Goal: Task Accomplishment & Management: Use online tool/utility

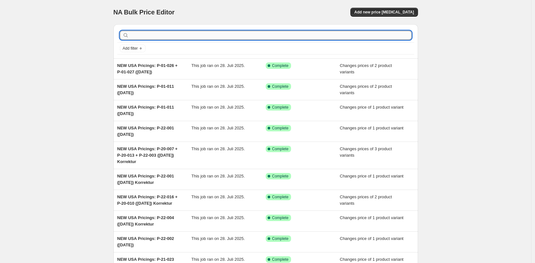
click at [204, 32] on input "text" at bounding box center [271, 35] width 282 height 9
paste input "P-20-093"
type input "P-20-093"
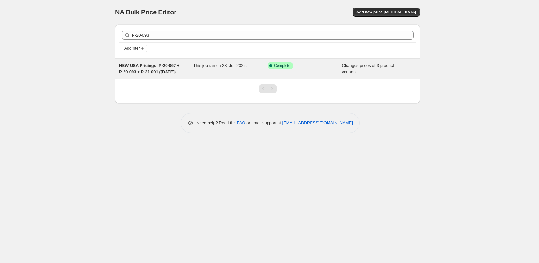
click at [153, 75] on div "NEW USA Pricings: P-20-067 + P-20-093 + P-21-001 (25.07.25)" at bounding box center [156, 69] width 74 height 13
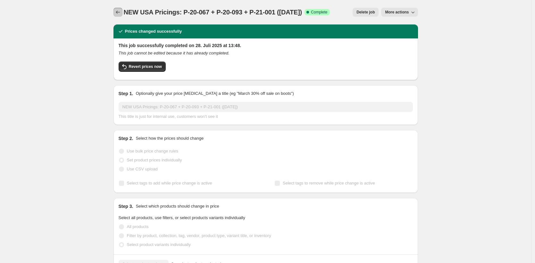
click at [119, 14] on icon "Price change jobs" at bounding box center [118, 12] width 6 height 6
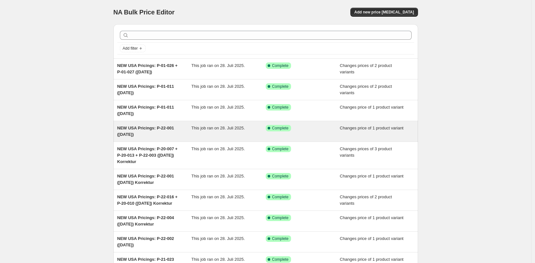
click at [150, 126] on span "NEW USA Pricings: P-22-001 (28.07.25)" at bounding box center [145, 131] width 57 height 11
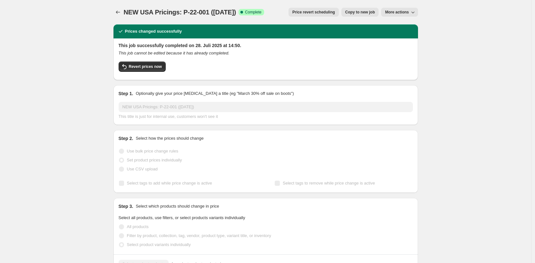
click at [353, 10] on span "Copy to new job" at bounding box center [360, 12] width 30 height 5
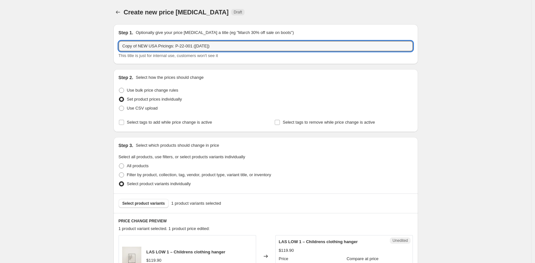
drag, startPoint x: 140, startPoint y: 46, endPoint x: 80, endPoint y: 46, distance: 60.3
click at [80, 46] on div "Create new price change job. This page is ready Create new price change job Dra…" at bounding box center [265, 248] width 531 height 496
drag, startPoint x: 181, startPoint y: 46, endPoint x: 162, endPoint y: 47, distance: 18.9
click at [162, 47] on input "NEW USA Pricings: P-22-001 (28.07.25)" at bounding box center [266, 46] width 294 height 10
paste input "P-20-093"
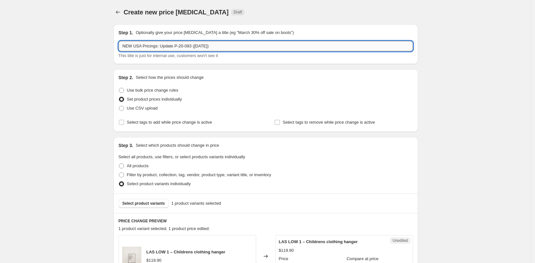
drag, startPoint x: 211, startPoint y: 46, endPoint x: 201, endPoint y: 47, distance: 10.3
click at [201, 47] on input "NEW USA Pricings: Update P-20-093 (28.07.25)" at bounding box center [266, 46] width 294 height 10
type input "NEW USA Pricings: Update P-20-093 (14.08.25)"
click at [55, 100] on div "Create new price change job. This page is ready Create new price change job Dra…" at bounding box center [265, 248] width 531 height 496
drag, startPoint x: 198, startPoint y: 46, endPoint x: 179, endPoint y: 47, distance: 19.2
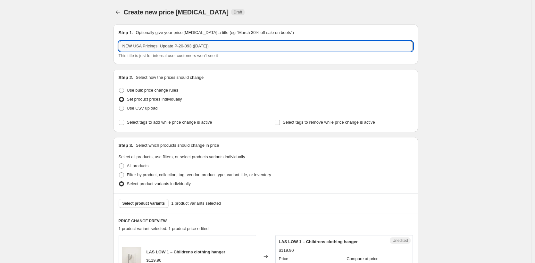
click at [179, 47] on input "NEW USA Pricings: Update P-20-093 (14.08.25)" at bounding box center [266, 46] width 294 height 10
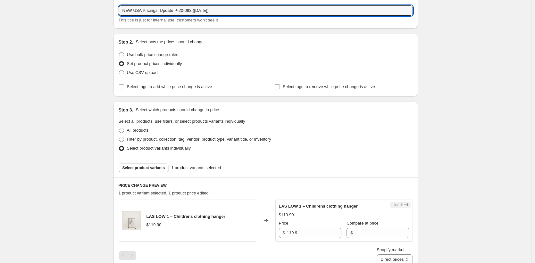
scroll to position [66, 0]
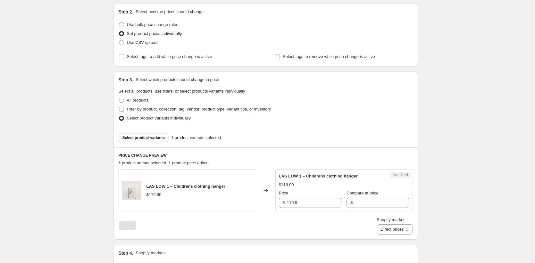
click at [160, 134] on button "Select product variants" at bounding box center [144, 137] width 50 height 9
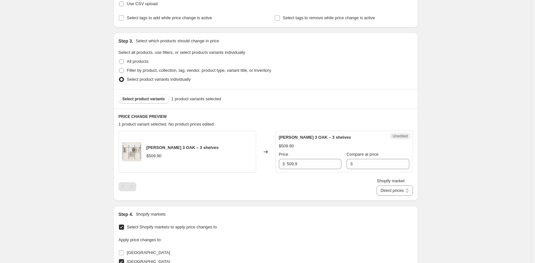
scroll to position [142, 0]
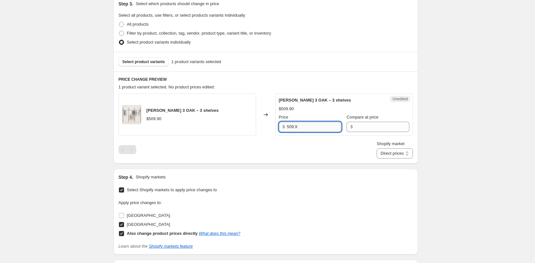
click at [292, 126] on input "509.9" at bounding box center [314, 127] width 55 height 10
type input "529.9"
click at [470, 147] on div "Create new price change job. This page is ready Create new price change job Dra…" at bounding box center [265, 106] width 531 height 496
click at [403, 155] on select "Direct prices Vereinigte Staaten" at bounding box center [395, 153] width 36 height 10
select select "11882692860"
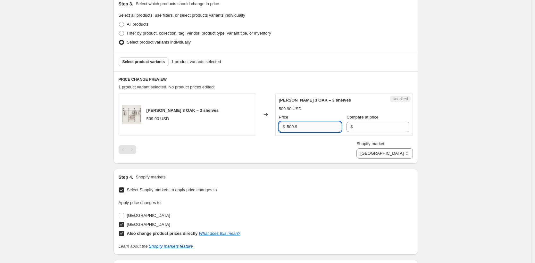
click at [292, 125] on input "509.9" at bounding box center [314, 127] width 55 height 10
type input "529.9"
click at [76, 134] on div "Create new price change job. This page is ready Create new price change job Dra…" at bounding box center [265, 106] width 531 height 496
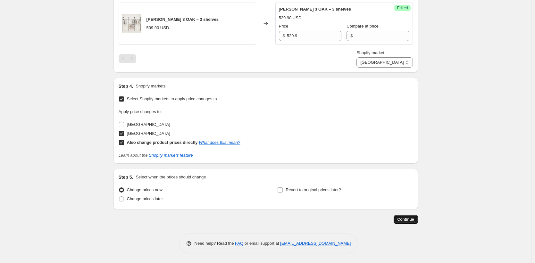
click at [399, 221] on span "Continue" at bounding box center [406, 219] width 17 height 5
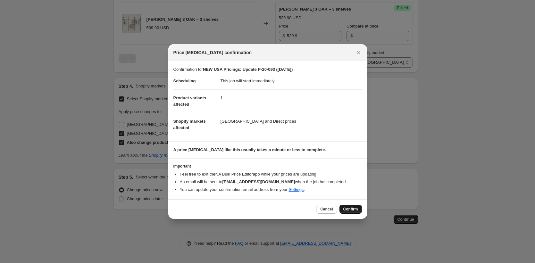
click at [350, 207] on span "Confirm" at bounding box center [350, 209] width 15 height 5
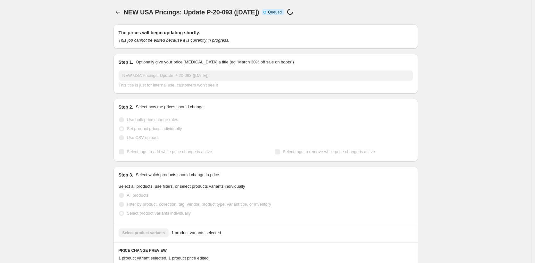
select select "11882692860"
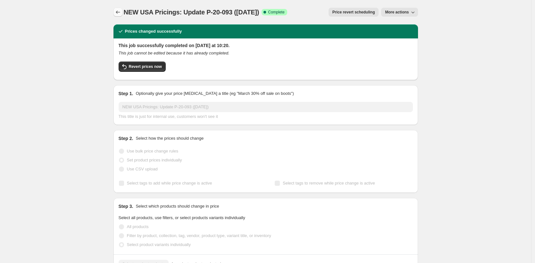
click at [119, 14] on icon "Price change jobs" at bounding box center [118, 12] width 6 height 6
